Goal: Check status: Check status

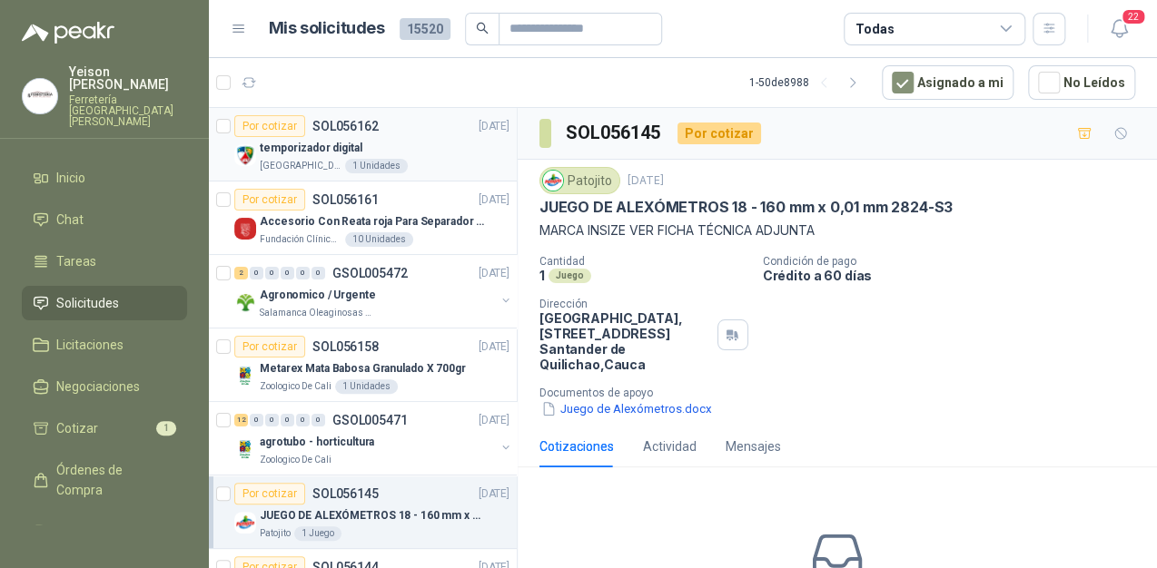
scroll to position [73, 0]
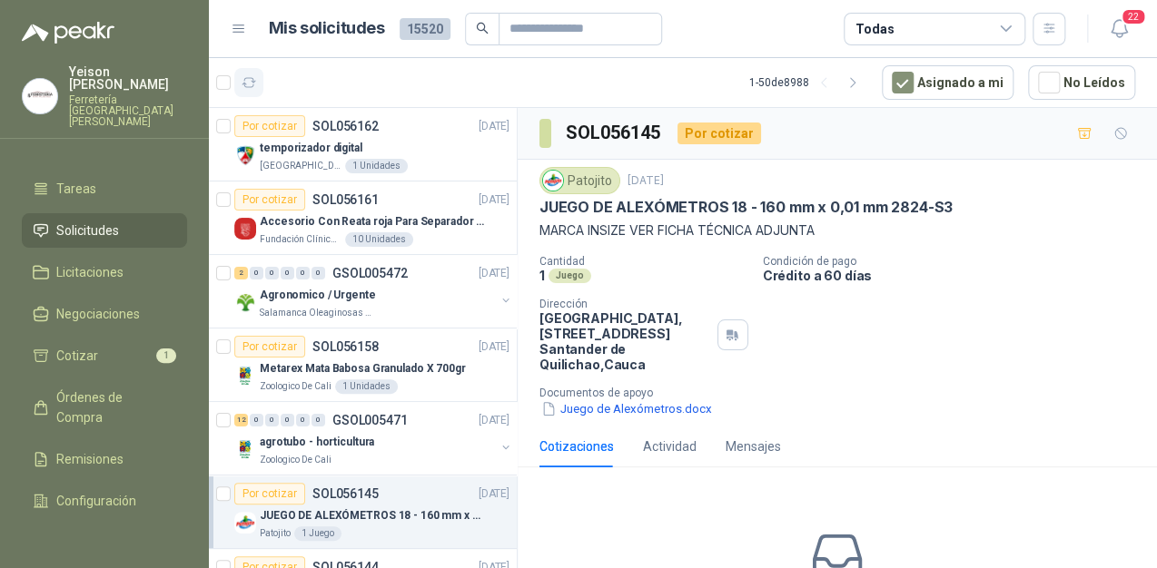
click at [252, 84] on icon "button" at bounding box center [248, 82] width 15 height 15
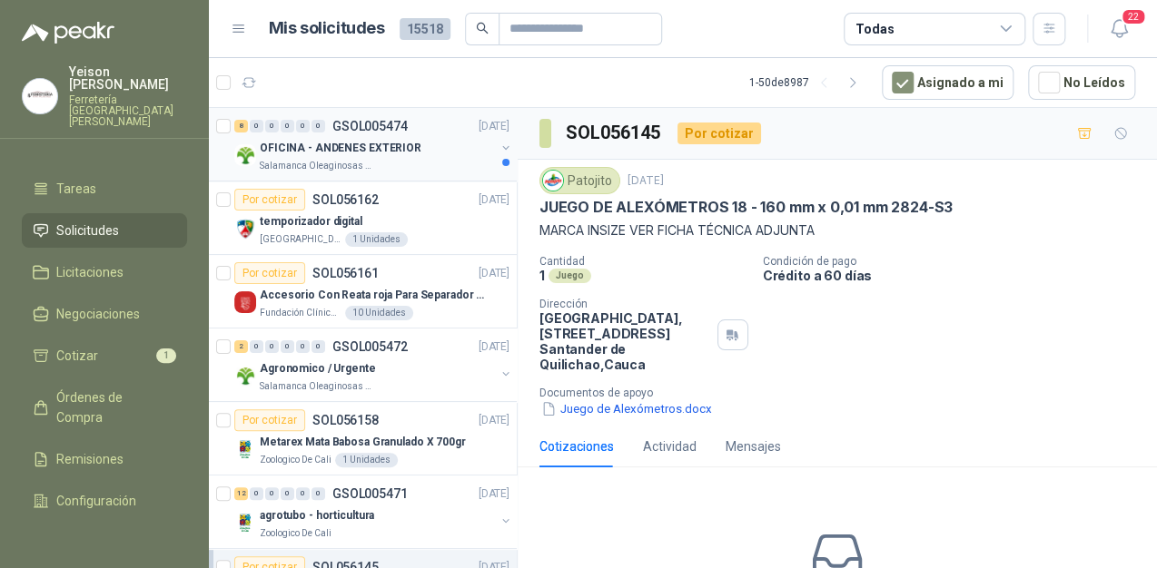
click at [392, 161] on div "Salamanca Oleaginosas SAS" at bounding box center [377, 166] width 235 height 15
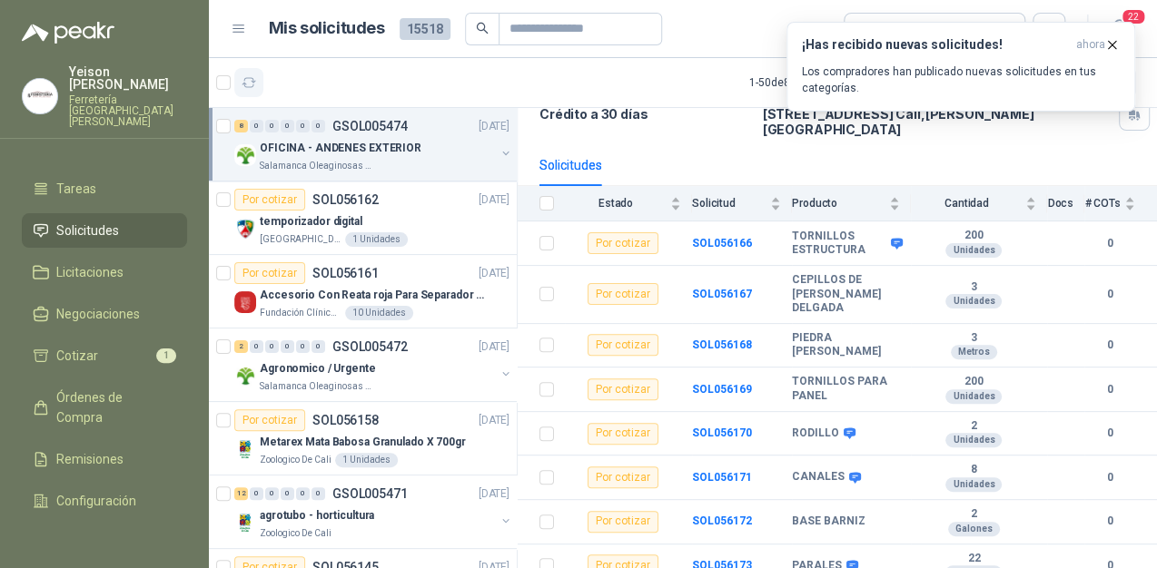
click at [251, 87] on icon "button" at bounding box center [248, 82] width 15 height 15
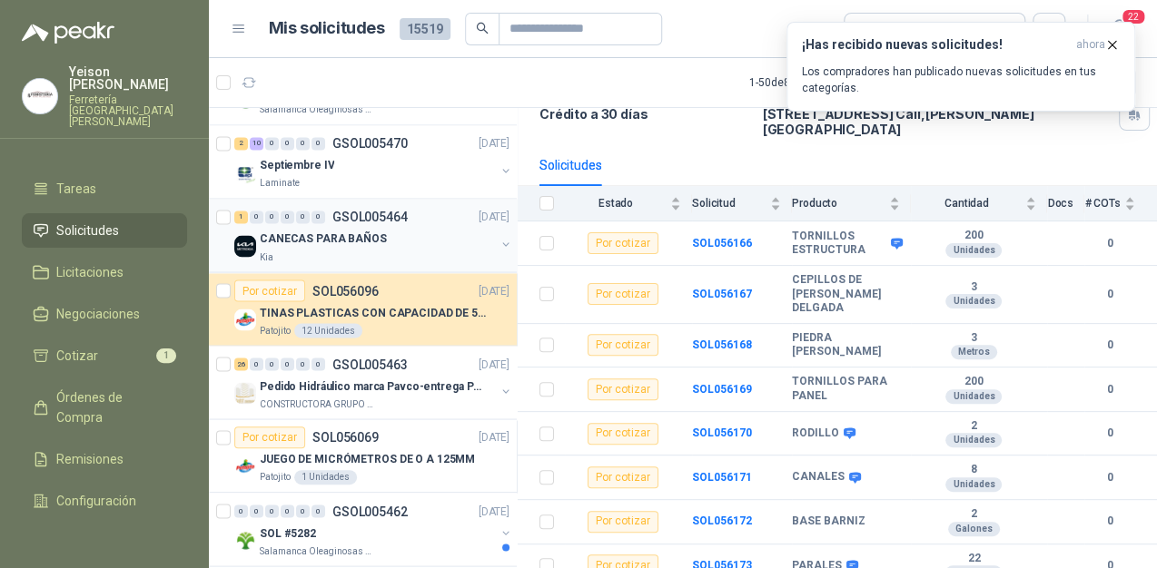
scroll to position [1307, 0]
click at [352, 154] on div "Septiembre IV" at bounding box center [377, 164] width 235 height 22
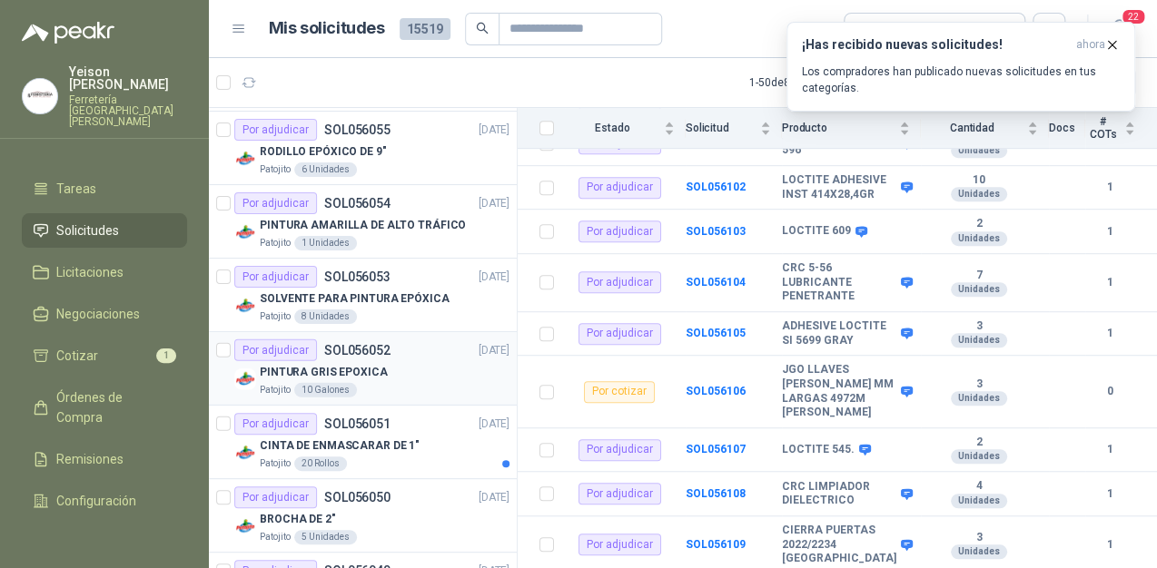
scroll to position [2251, 0]
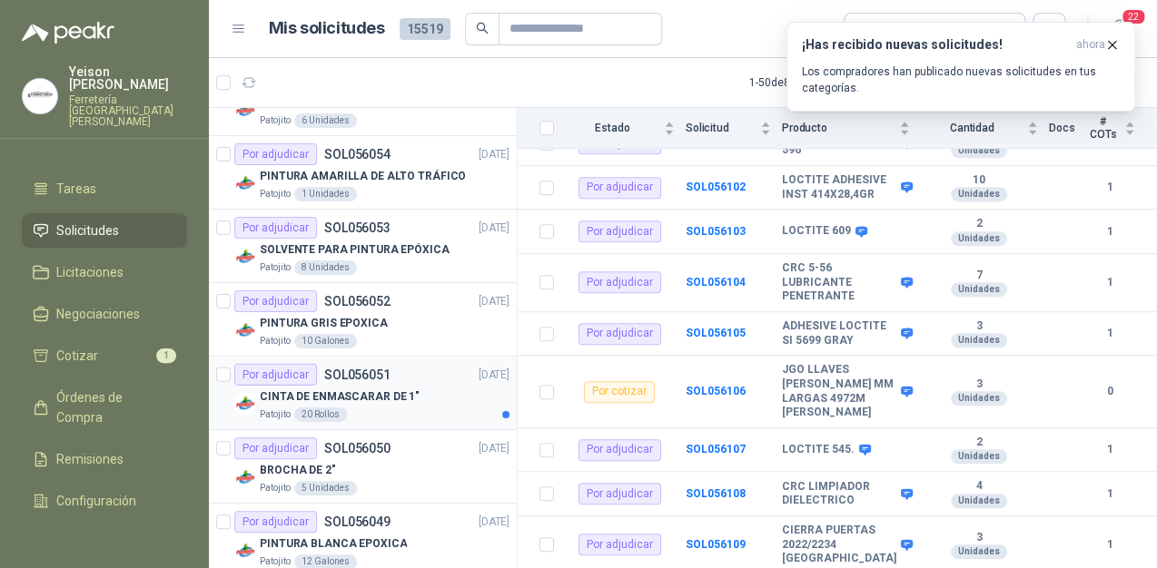
click at [314, 366] on div "Por adjudicar SOL056051" at bounding box center [312, 375] width 156 height 22
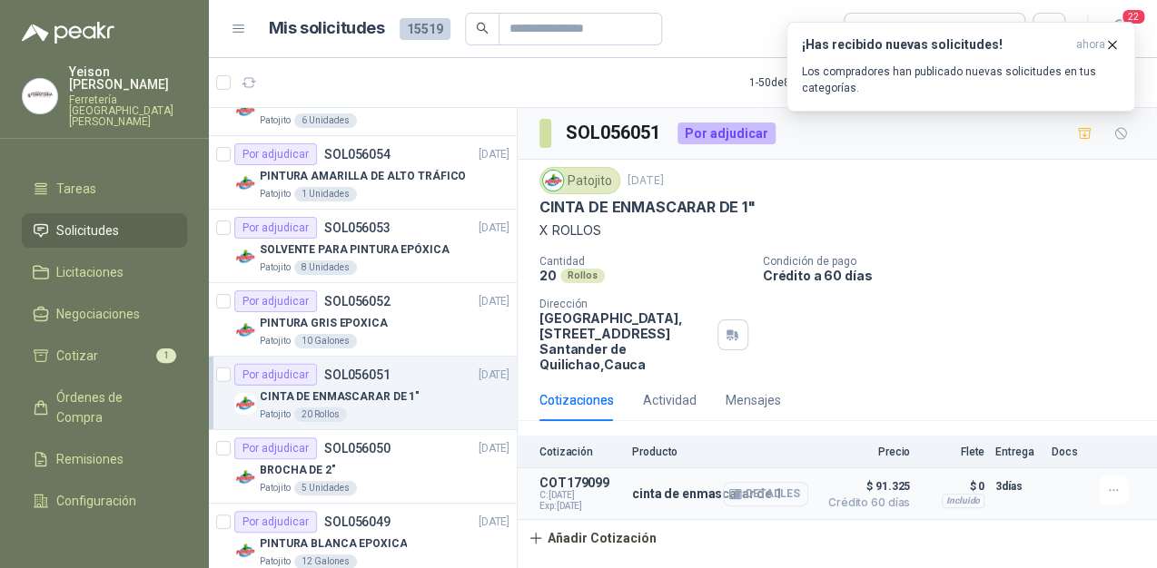
click at [740, 491] on icon "button" at bounding box center [737, 494] width 5 height 7
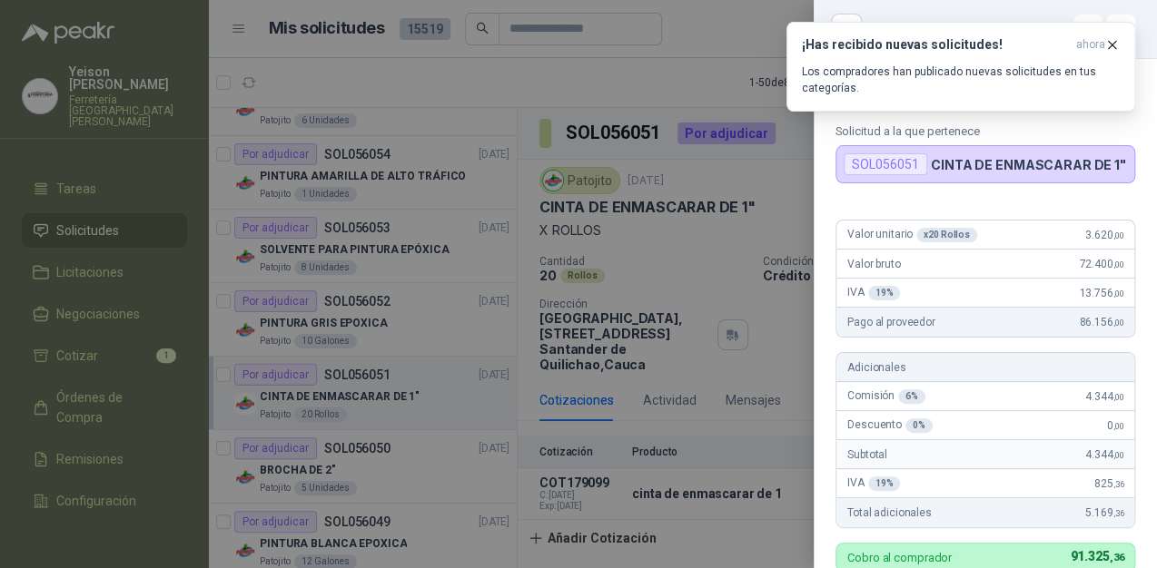
click at [334, 261] on div at bounding box center [578, 284] width 1157 height 568
